Goal: Transaction & Acquisition: Purchase product/service

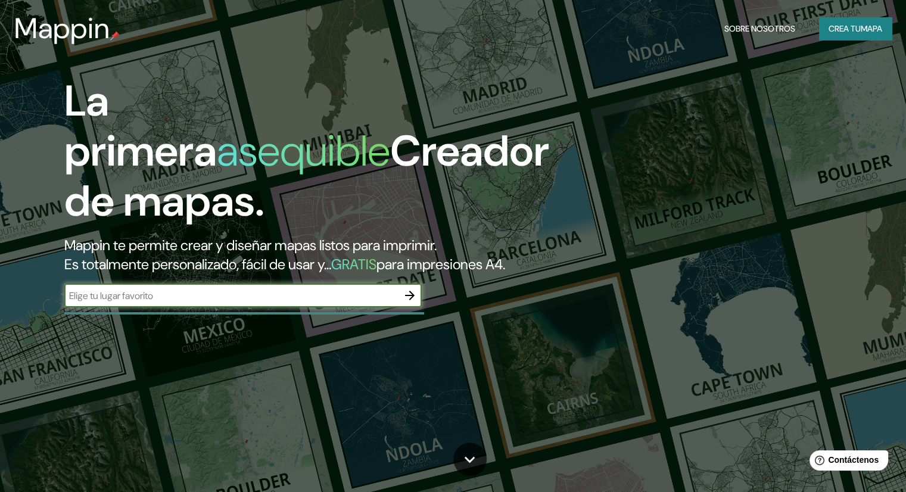
click at [223, 303] on input "text" at bounding box center [231, 296] width 334 height 14
type input "san [PERSON_NAME], [GEOGRAPHIC_DATA]"
click at [411, 303] on icon "button" at bounding box center [410, 295] width 14 height 14
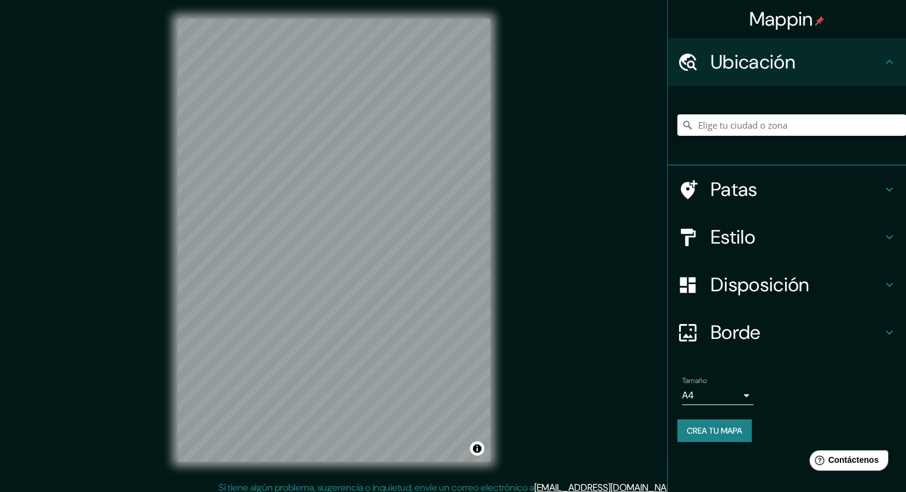
click at [725, 397] on body "Mappin Ubicación Patas Estilo Disposición Borde Elige un borde. Consejo : puede…" at bounding box center [453, 246] width 906 height 492
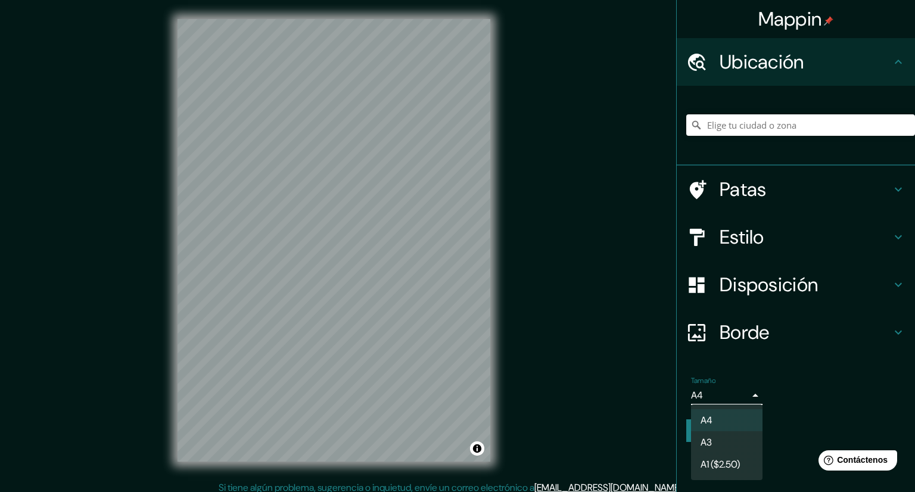
click at [730, 446] on li "A3" at bounding box center [727, 442] width 72 height 22
type input "a4"
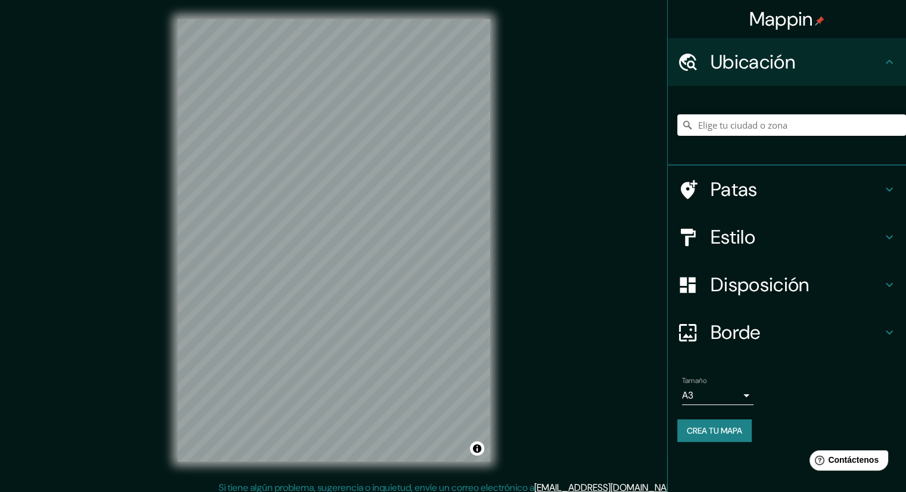
click at [592, 387] on div "Mappin Ubicación Patas Estilo Disposición Borde Elige un borde. Consejo : puede…" at bounding box center [453, 250] width 906 height 500
click at [759, 131] on input "Elige tu ciudad o zona" at bounding box center [792, 124] width 229 height 21
type input "[GEOGRAPHIC_DATA][PERSON_NAME], [GEOGRAPHIC_DATA], [GEOGRAPHIC_DATA]"
click at [477, 449] on button "Activar o desactivar atribución" at bounding box center [477, 449] width 14 height 14
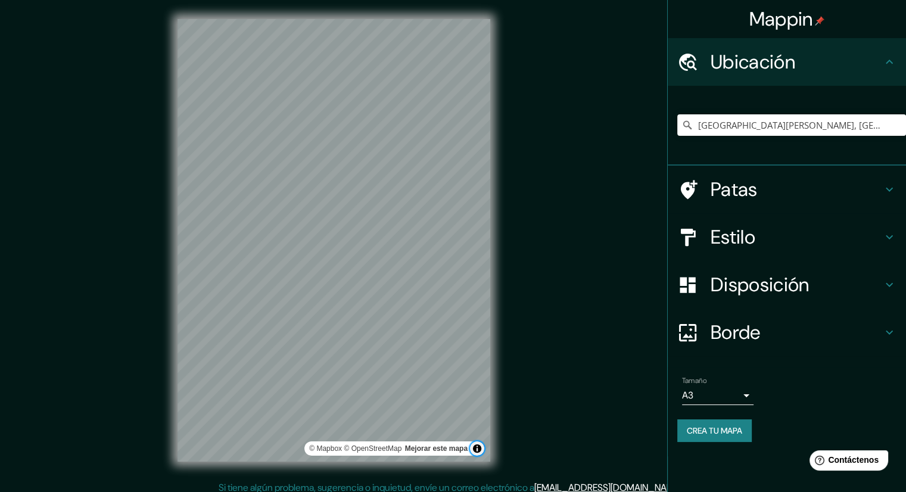
click at [477, 449] on button "Activar o desactivar atribución" at bounding box center [477, 449] width 14 height 14
click at [781, 282] on font "Disposición" at bounding box center [760, 284] width 98 height 25
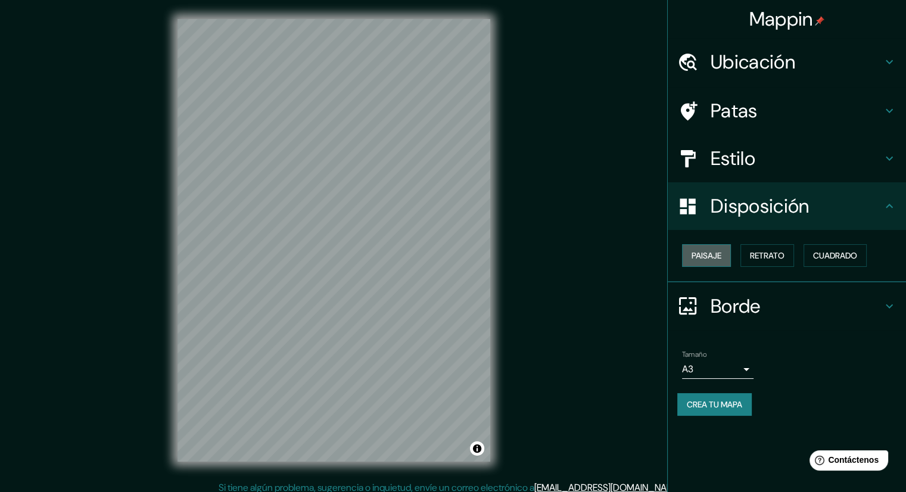
click at [717, 246] on button "Paisaje" at bounding box center [706, 255] width 49 height 23
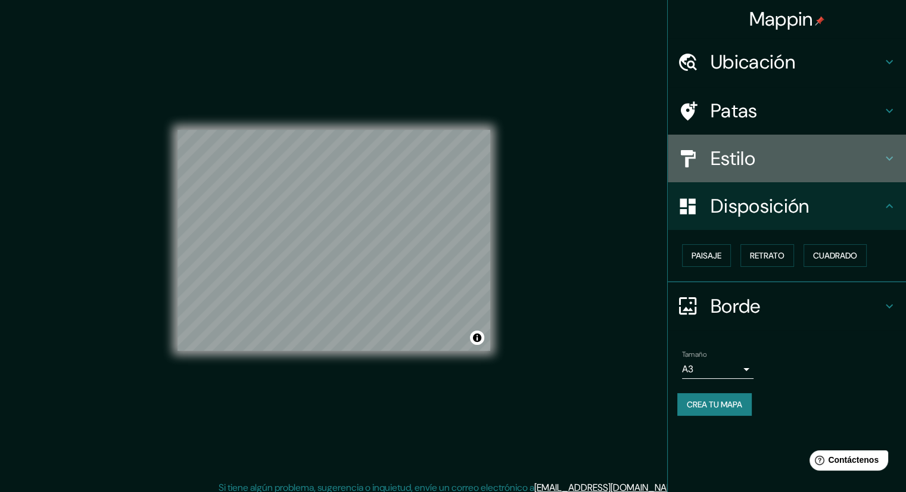
click at [748, 163] on font "Estilo" at bounding box center [733, 158] width 45 height 25
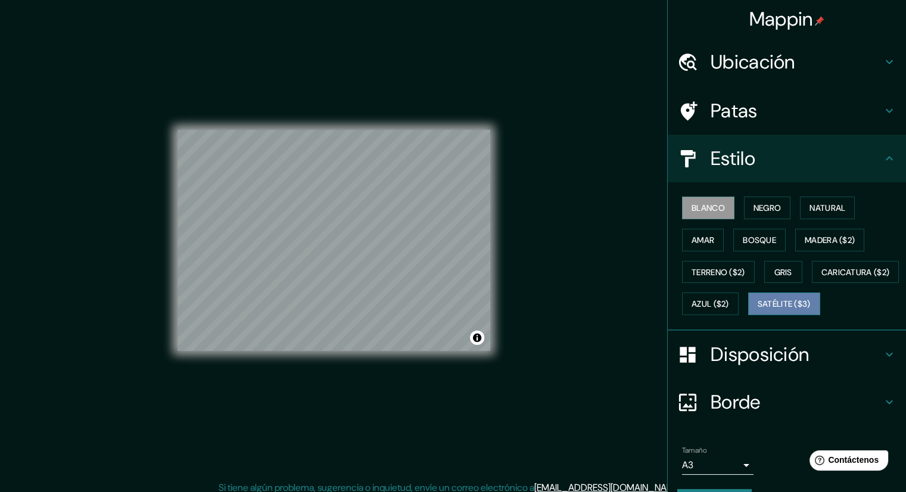
click at [758, 310] on font "Satélite ($3)" at bounding box center [784, 304] width 53 height 11
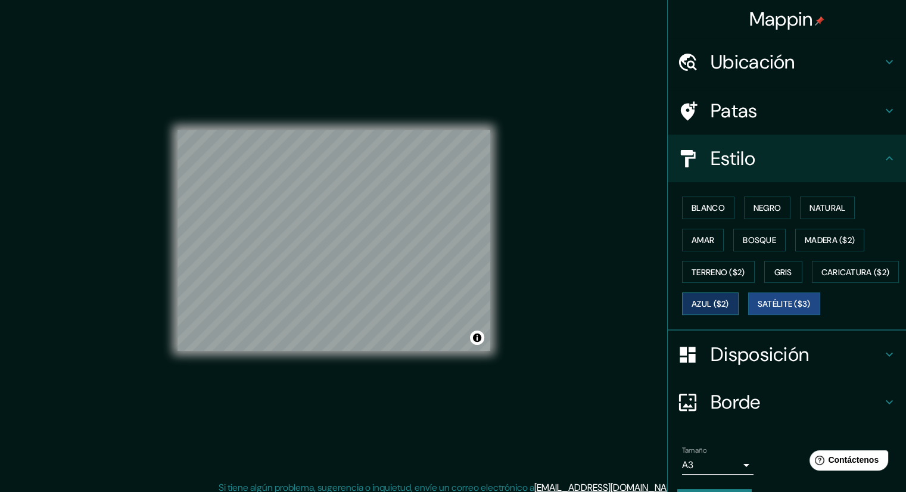
click at [729, 302] on font "Azul ($2)" at bounding box center [711, 304] width 38 height 11
click at [822, 278] on font "Caricatura ($2)" at bounding box center [856, 272] width 69 height 11
